Goal: Information Seeking & Learning: Learn about a topic

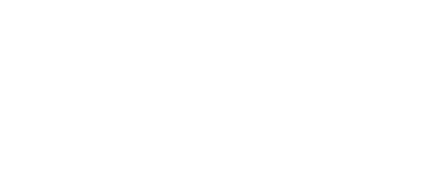
scroll to position [104, 0]
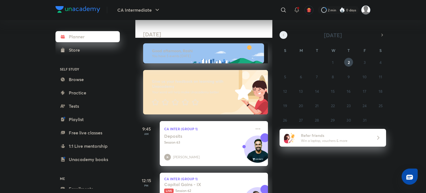
click at [286, 35] on button "button" at bounding box center [284, 35] width 8 height 8
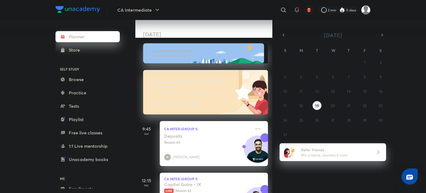
click at [316, 104] on abbr "19" at bounding box center [317, 105] width 4 height 5
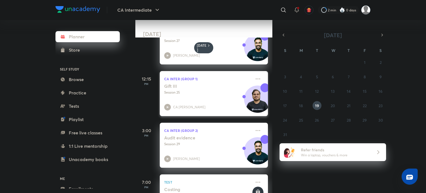
scroll to position [45, 0]
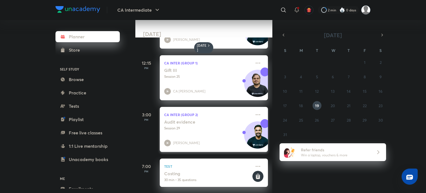
click at [203, 130] on div "Audit evidence Session 29 [PERSON_NAME]" at bounding box center [207, 132] width 87 height 27
